Goal: Find specific page/section: Find specific page/section

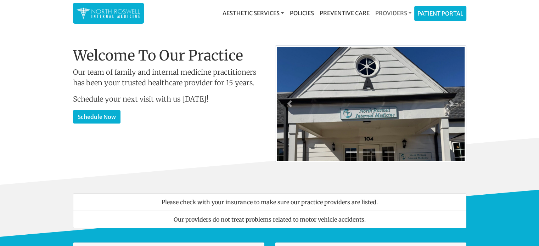
click at [378, 12] on link "Providers" at bounding box center [393, 13] width 42 height 14
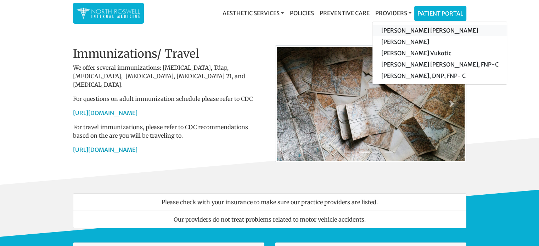
click at [382, 31] on link "[PERSON_NAME] [PERSON_NAME]" at bounding box center [439, 30] width 134 height 11
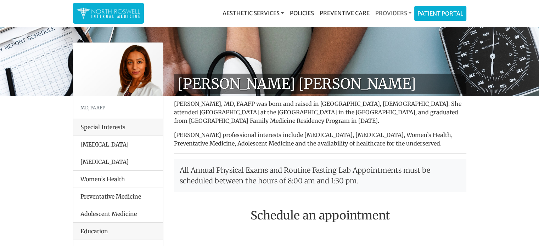
click at [382, 12] on link "Providers" at bounding box center [393, 13] width 42 height 14
